Goal: Obtain resource: Download file/media

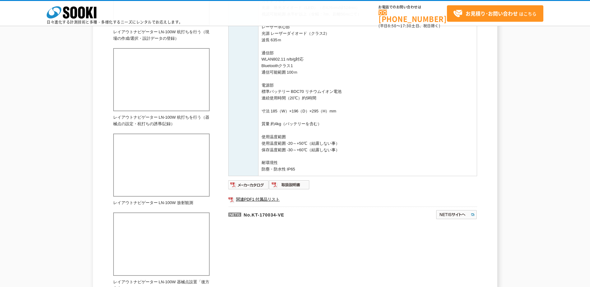
scroll to position [294, 0]
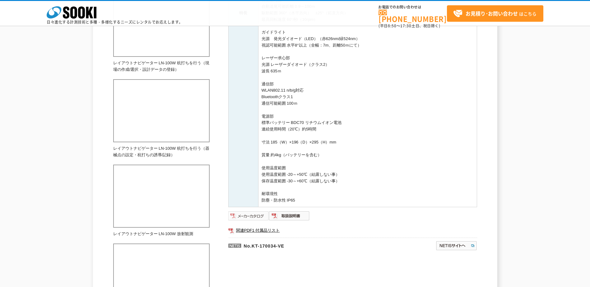
click at [261, 215] on img at bounding box center [248, 216] width 41 height 10
click at [288, 214] on img at bounding box center [289, 216] width 41 height 10
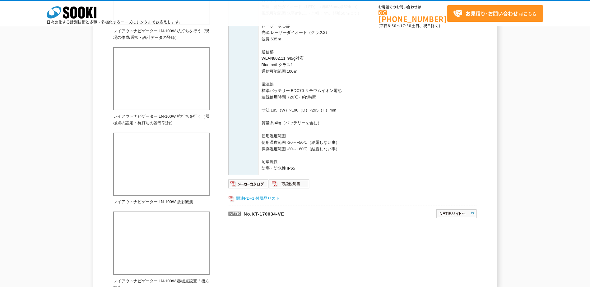
scroll to position [356, 0]
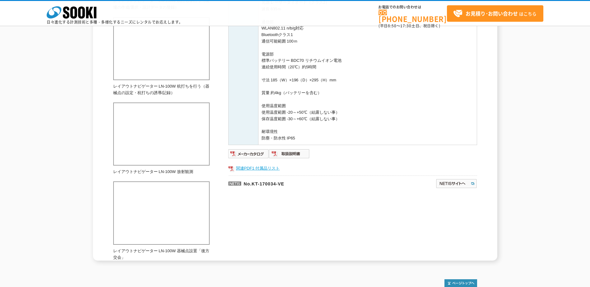
click at [256, 167] on link "関連PDF1 付属品リスト" at bounding box center [352, 168] width 249 height 8
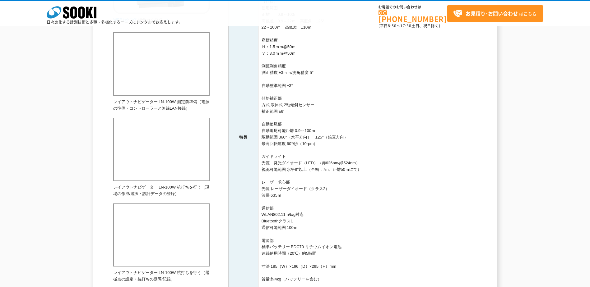
scroll to position [0, 0]
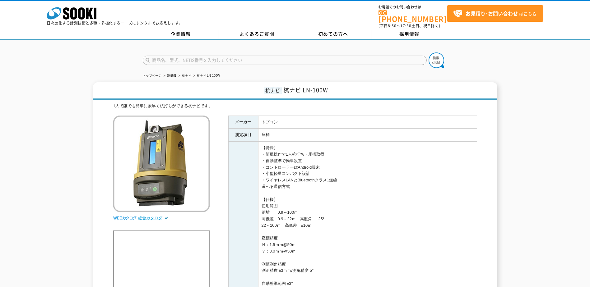
click at [158, 216] on link "総合カタログ" at bounding box center [153, 218] width 30 height 5
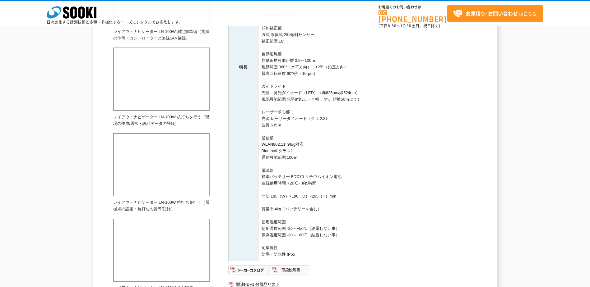
scroll to position [249, 0]
